Goal: Task Accomplishment & Management: Manage account settings

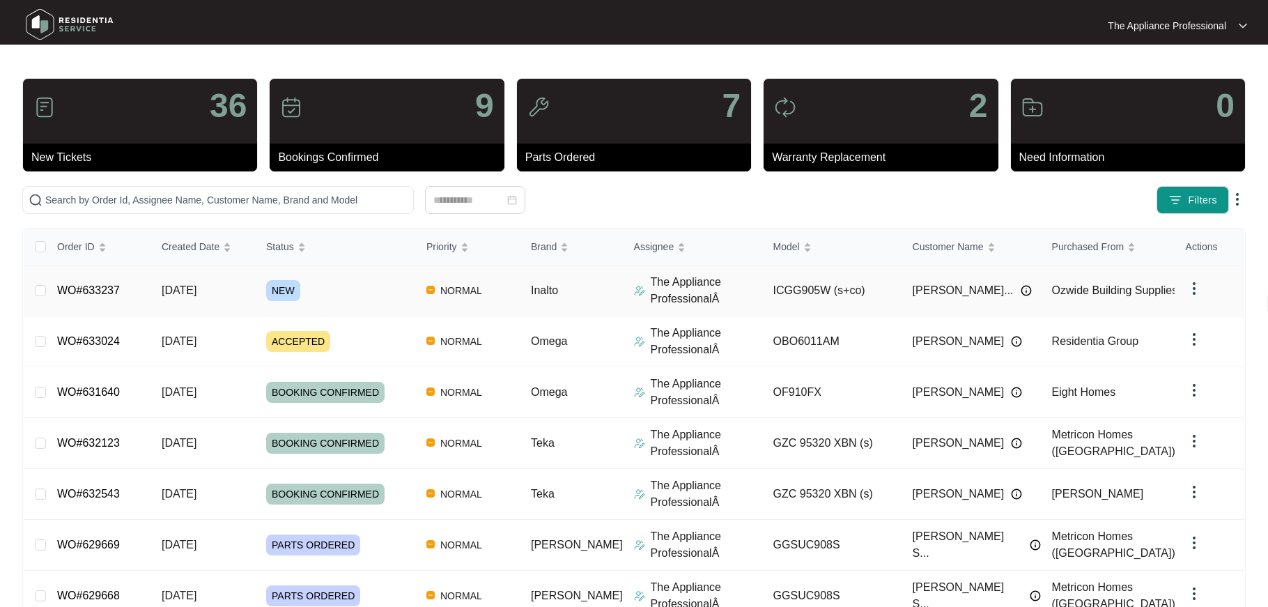
click at [186, 288] on span "[DATE]" at bounding box center [179, 290] width 35 height 12
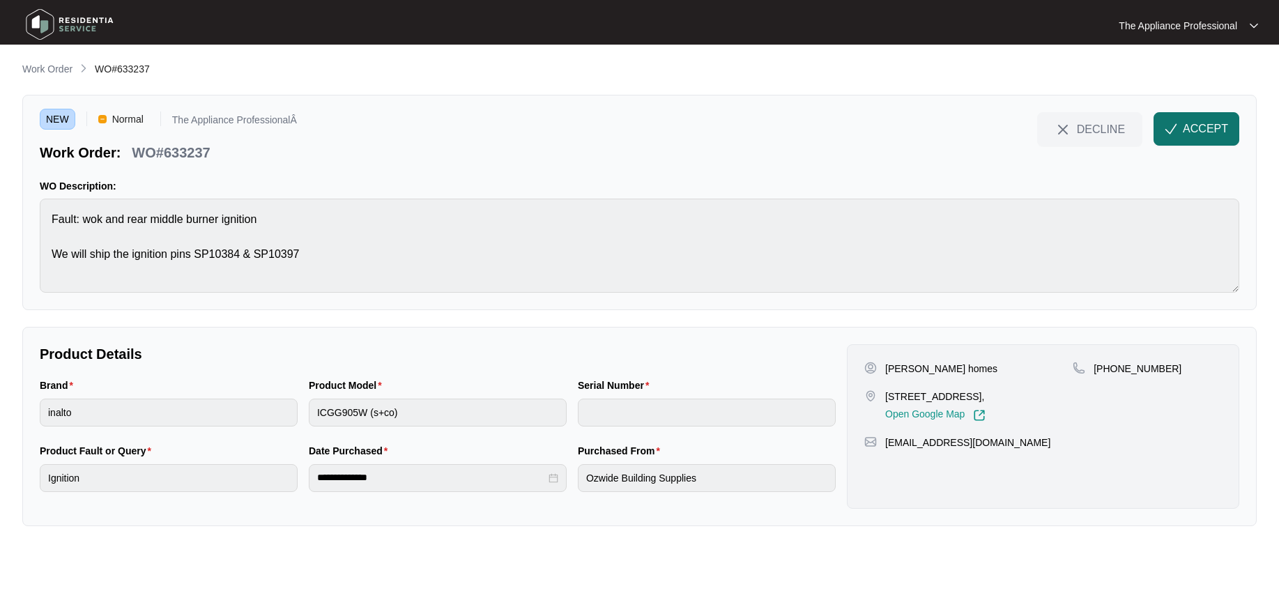
click at [1217, 135] on span "ACCEPT" at bounding box center [1204, 129] width 45 height 17
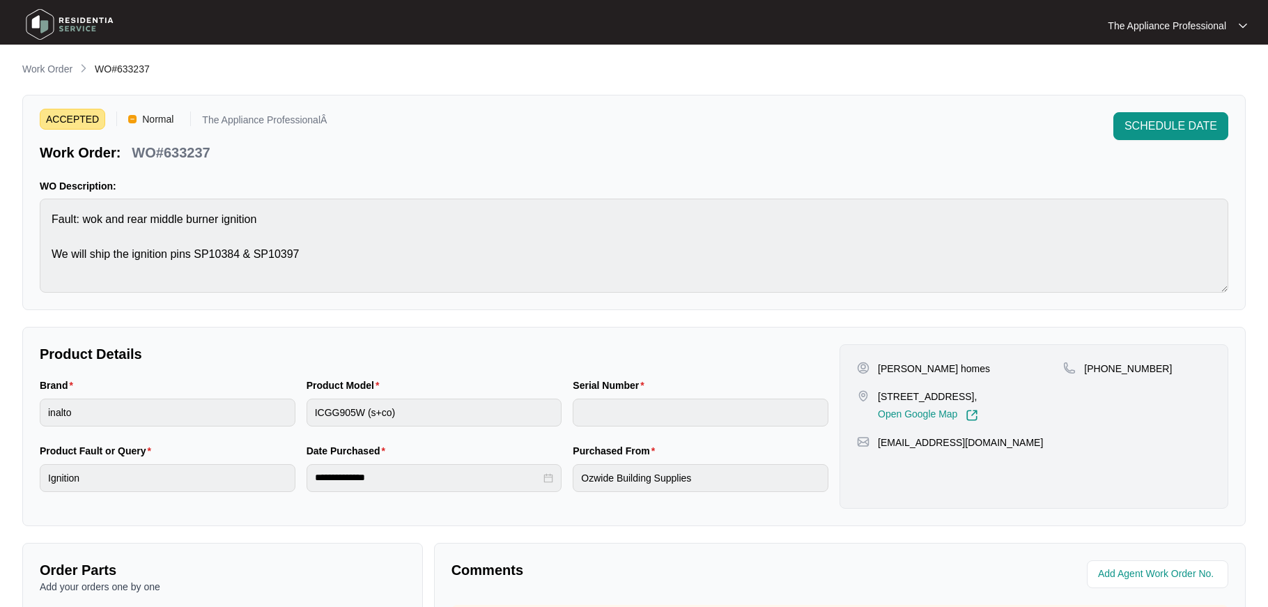
click at [50, 19] on img at bounding box center [70, 24] width 98 height 42
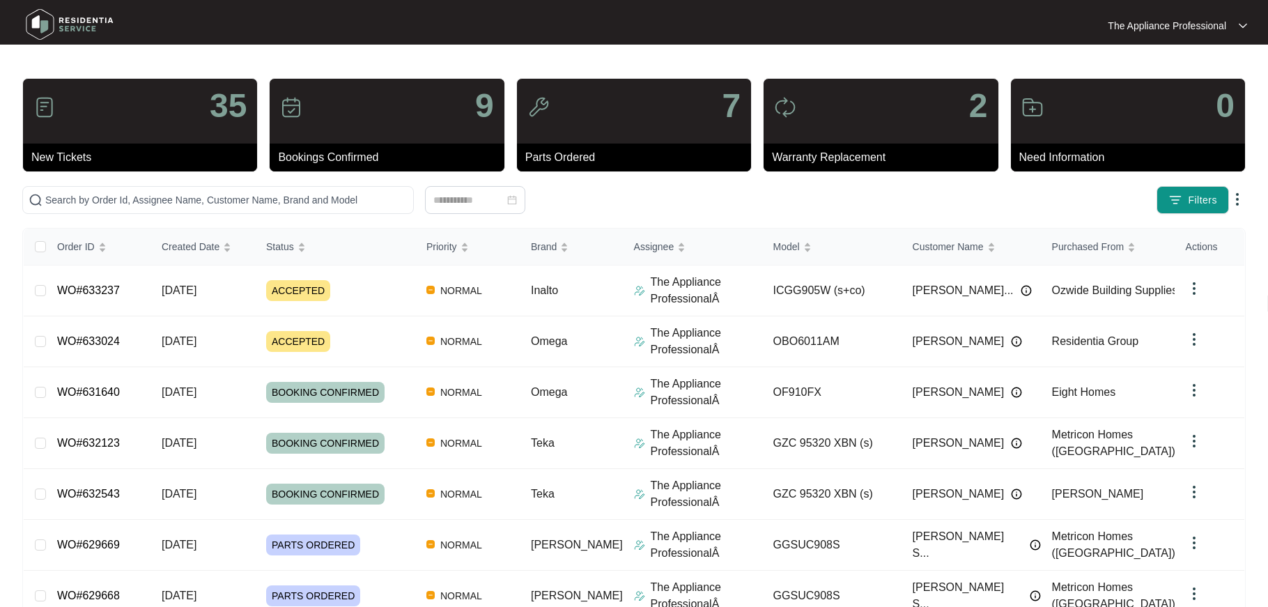
click at [46, 28] on img at bounding box center [70, 24] width 98 height 42
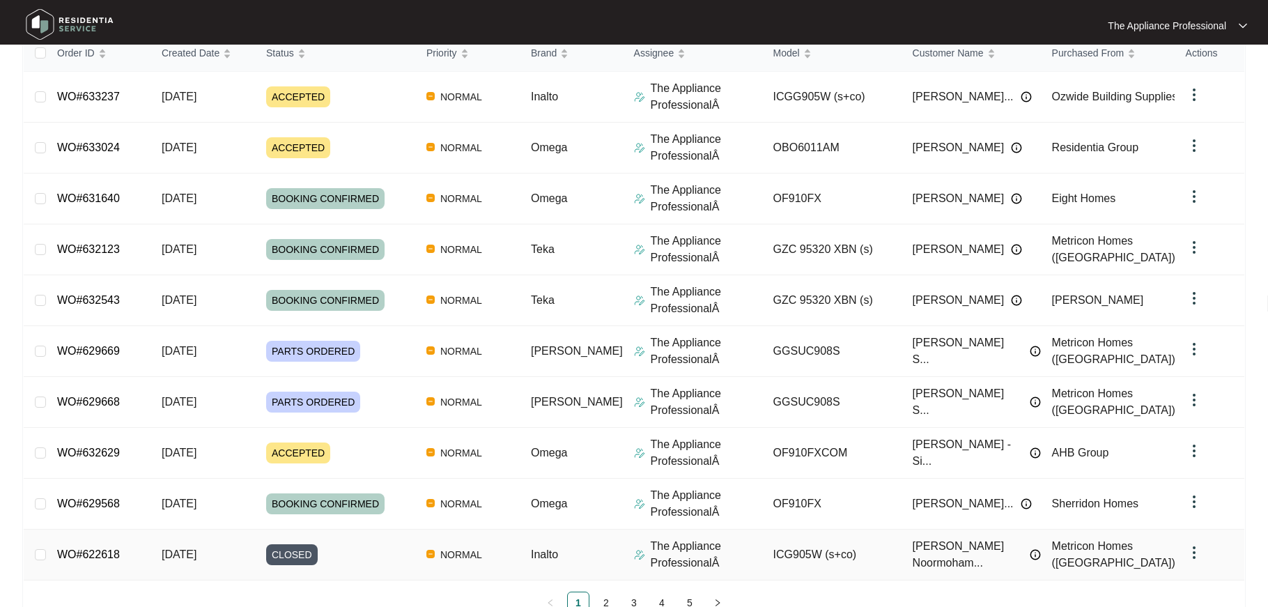
scroll to position [230, 0]
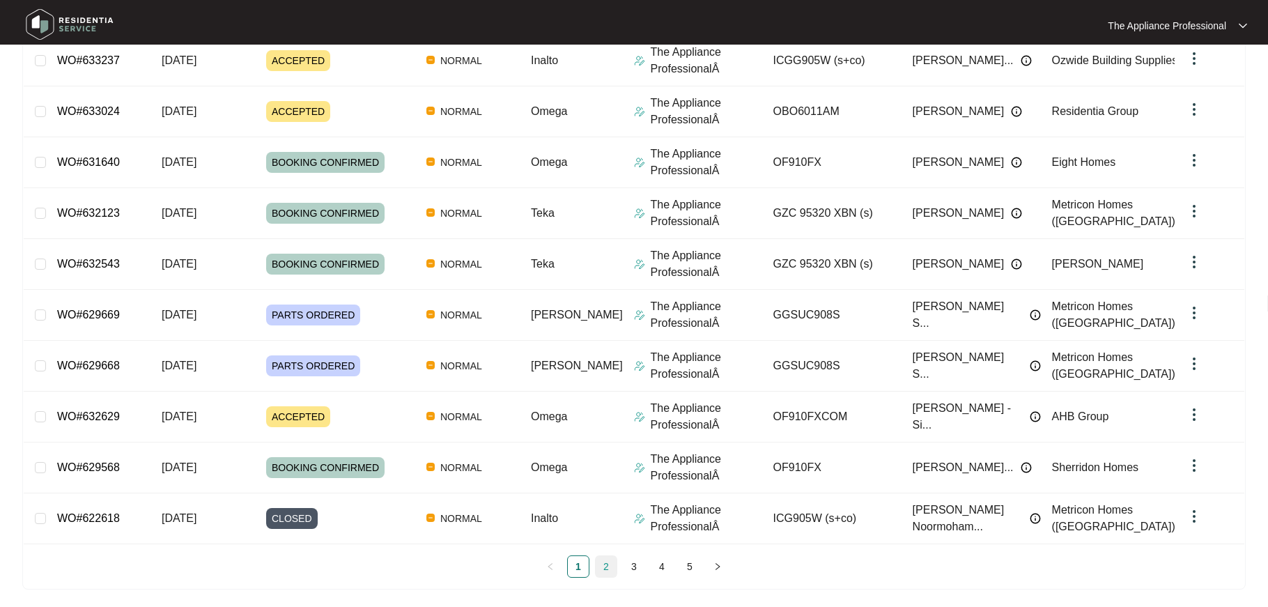
click at [603, 568] on link "2" at bounding box center [606, 566] width 21 height 21
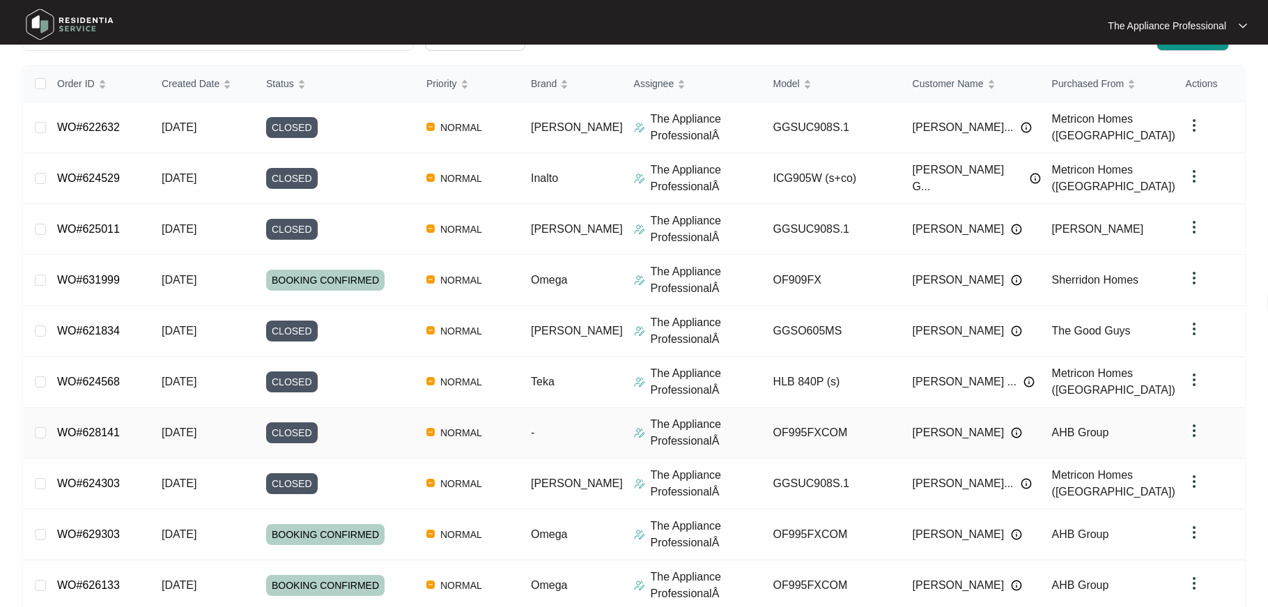
scroll to position [235, 0]
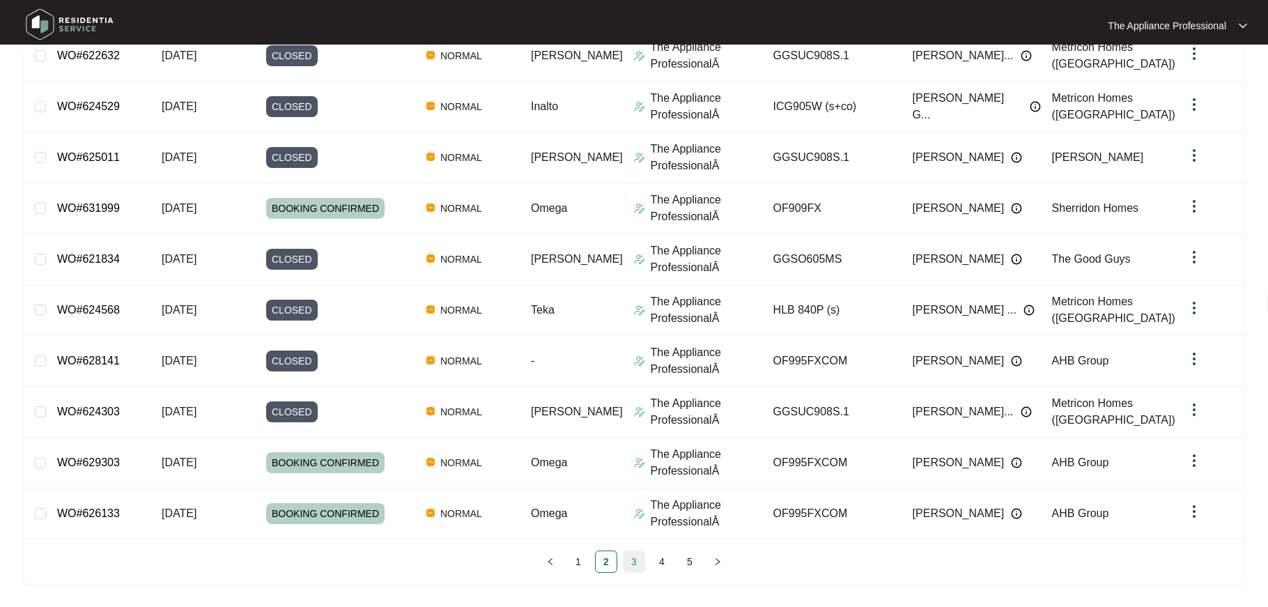
click at [631, 562] on link "3" at bounding box center [634, 561] width 21 height 21
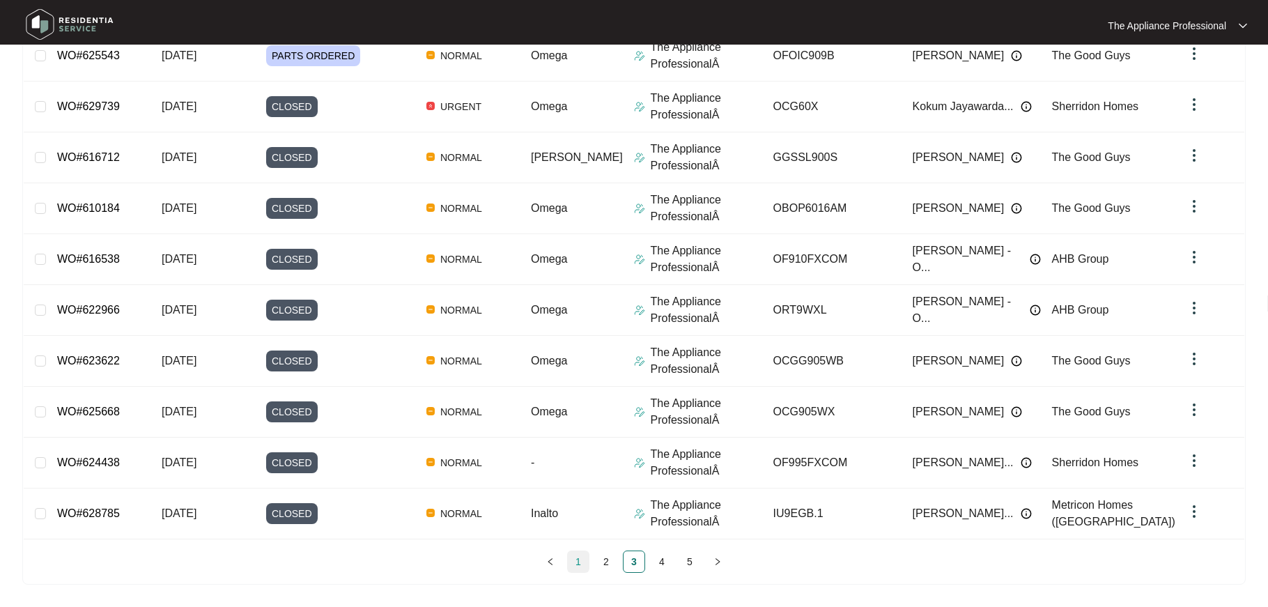
click at [583, 559] on link "1" at bounding box center [578, 561] width 21 height 21
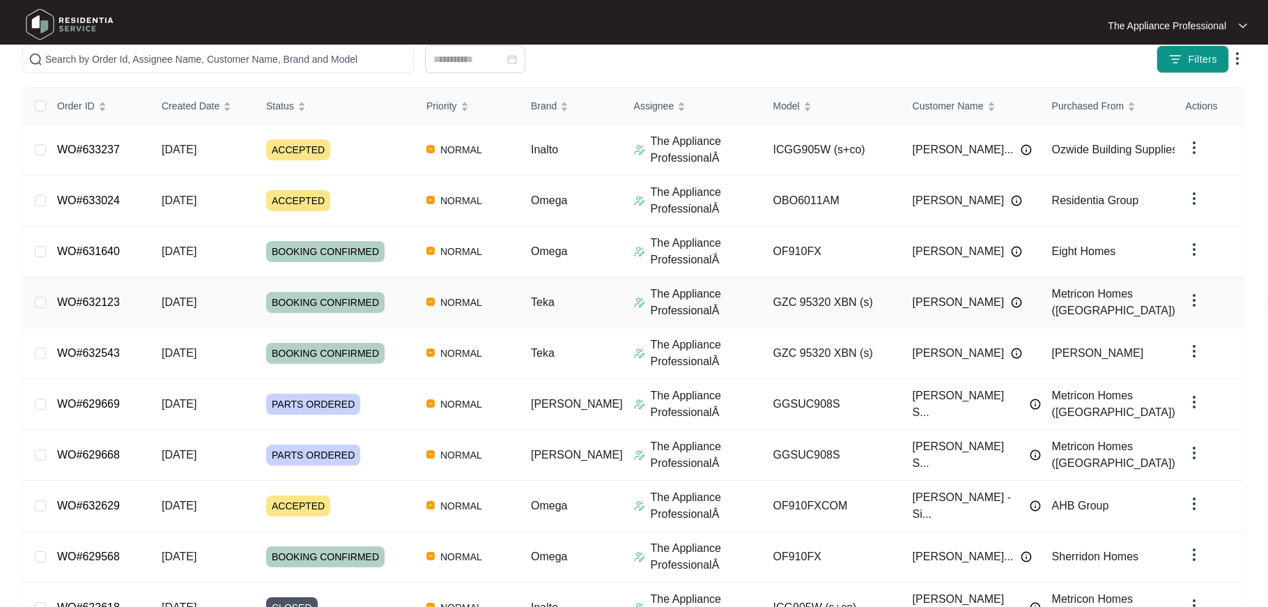
scroll to position [234, 0]
